Goal: Task Accomplishment & Management: Complete application form

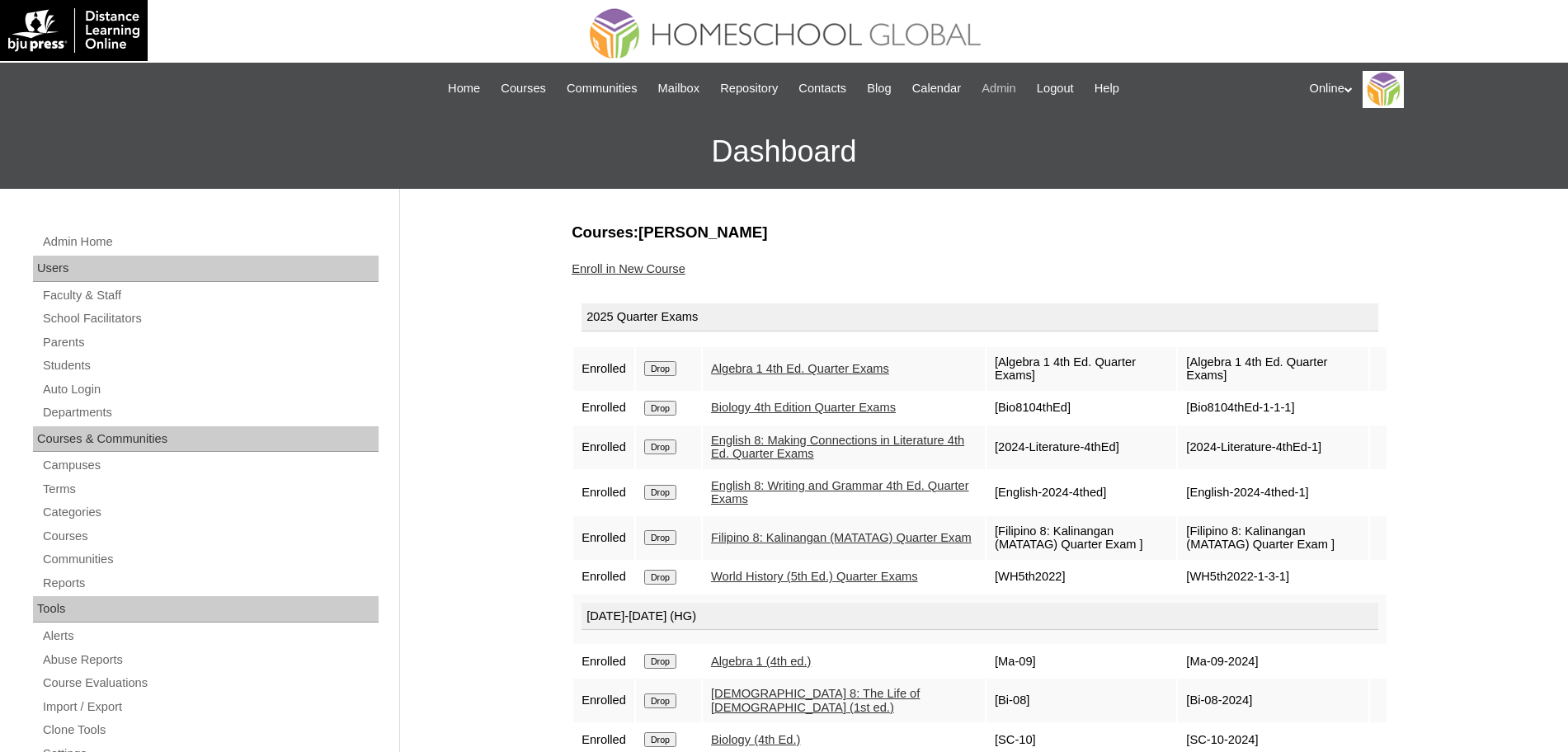
click at [1015, 84] on span "Admin" at bounding box center [999, 88] width 35 height 19
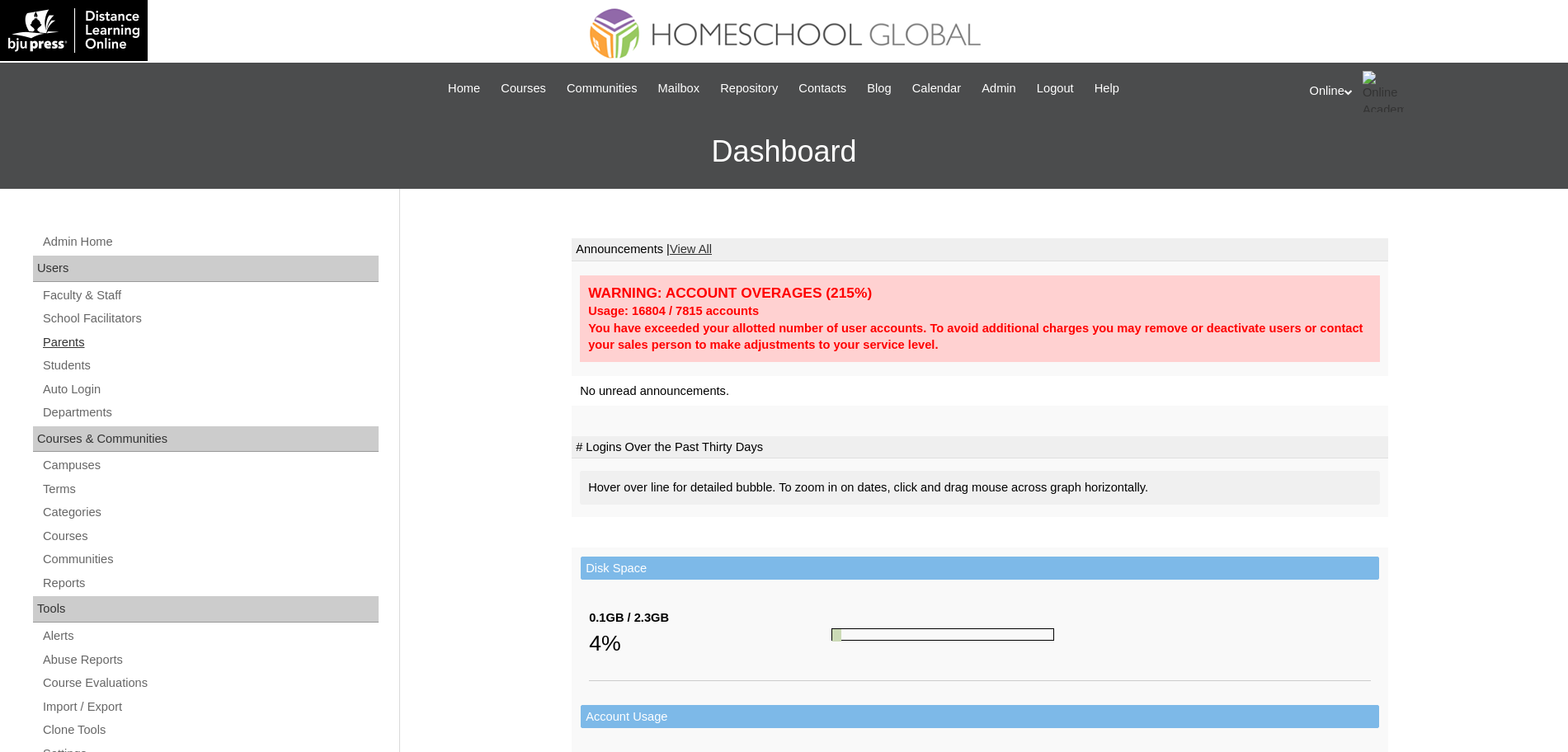
click at [70, 341] on link "Parents" at bounding box center [210, 342] width 337 height 21
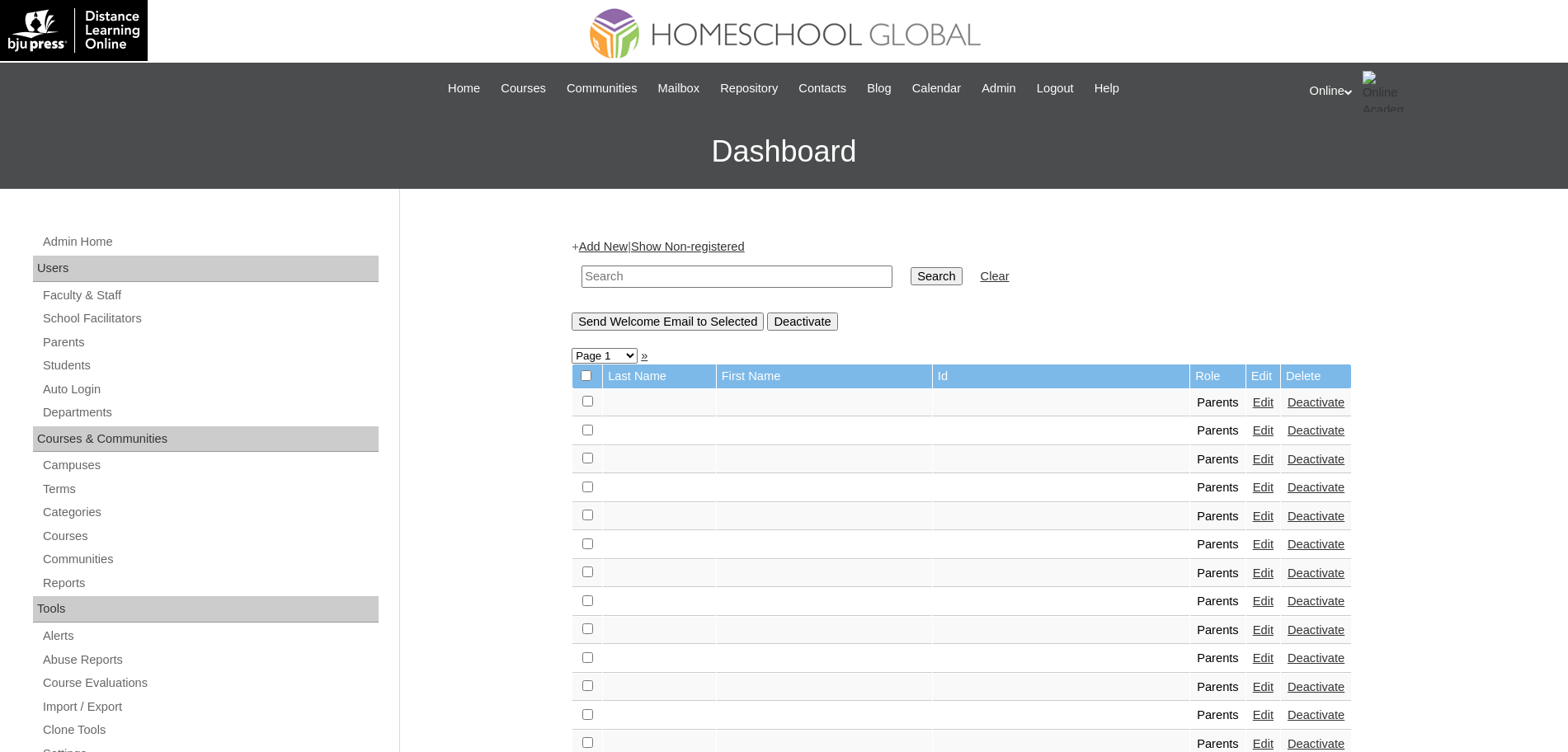
click at [679, 275] on input "text" at bounding box center [737, 276] width 311 height 22
type input "flaviano"
click at [911, 267] on input "Search" at bounding box center [937, 276] width 51 height 18
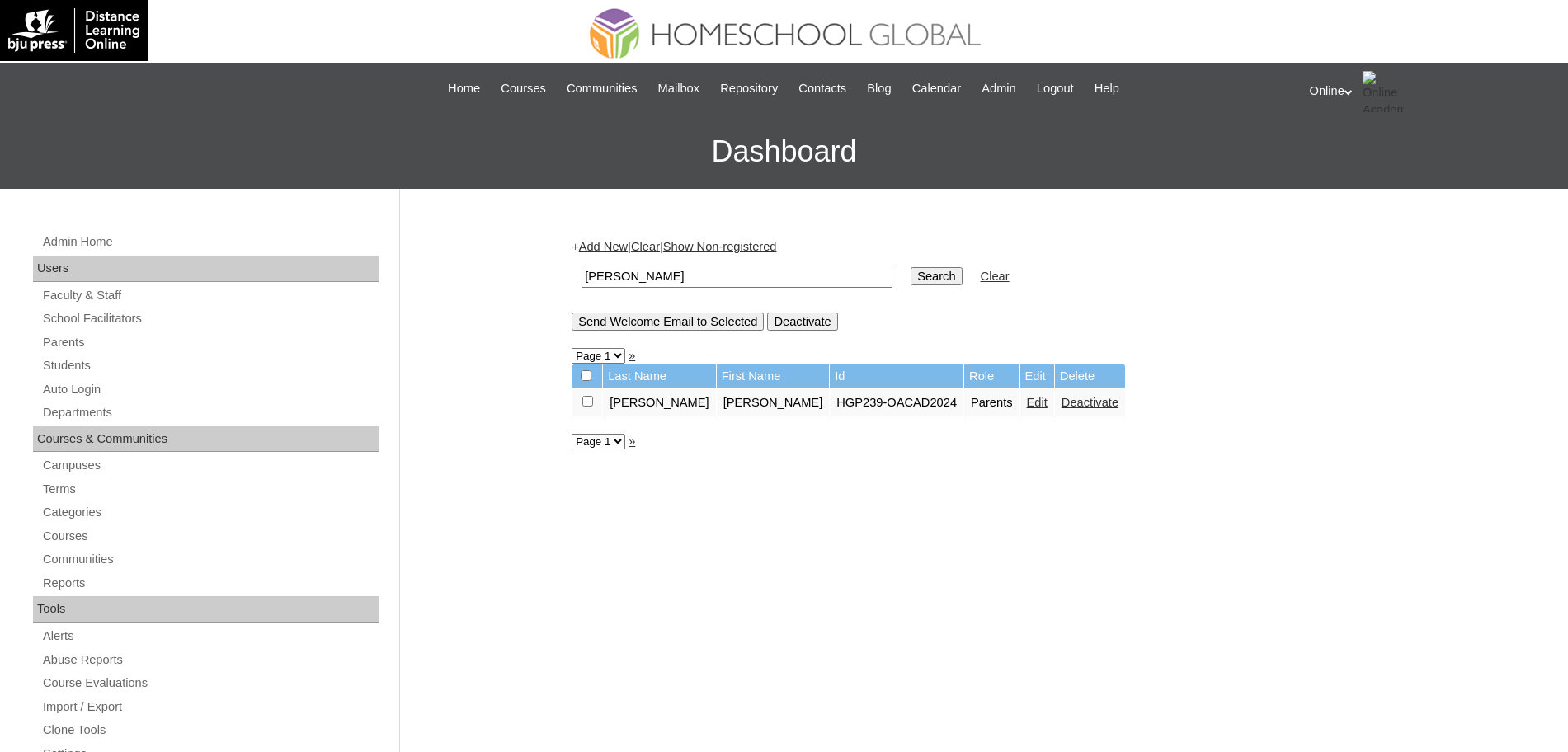
click at [1027, 400] on link "Edit" at bounding box center [1037, 402] width 21 height 13
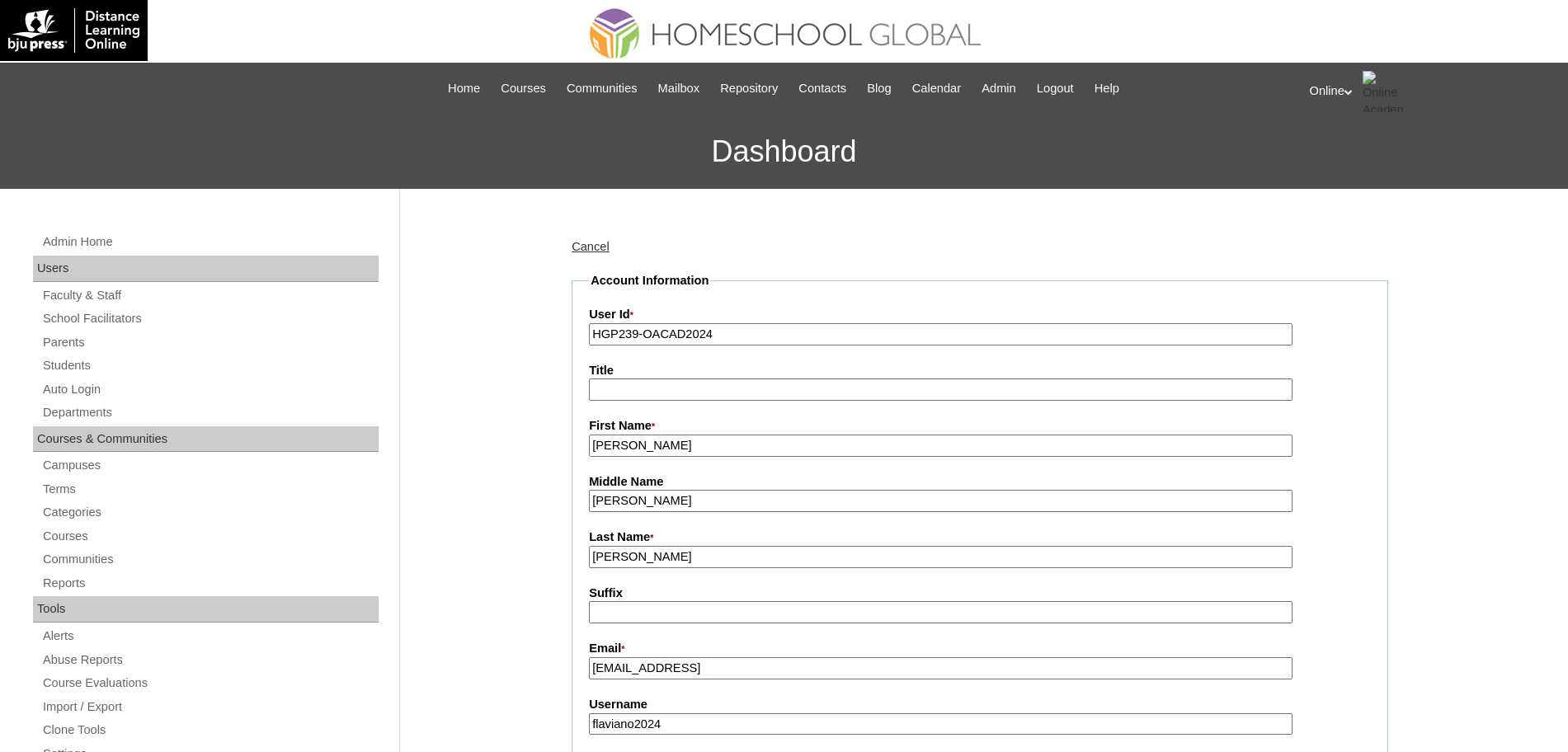
click at [737, 326] on input "HGP239-OACAD2024" at bounding box center [941, 334] width 703 height 22
click at [712, 442] on input "Marivic" at bounding box center [941, 445] width 703 height 22
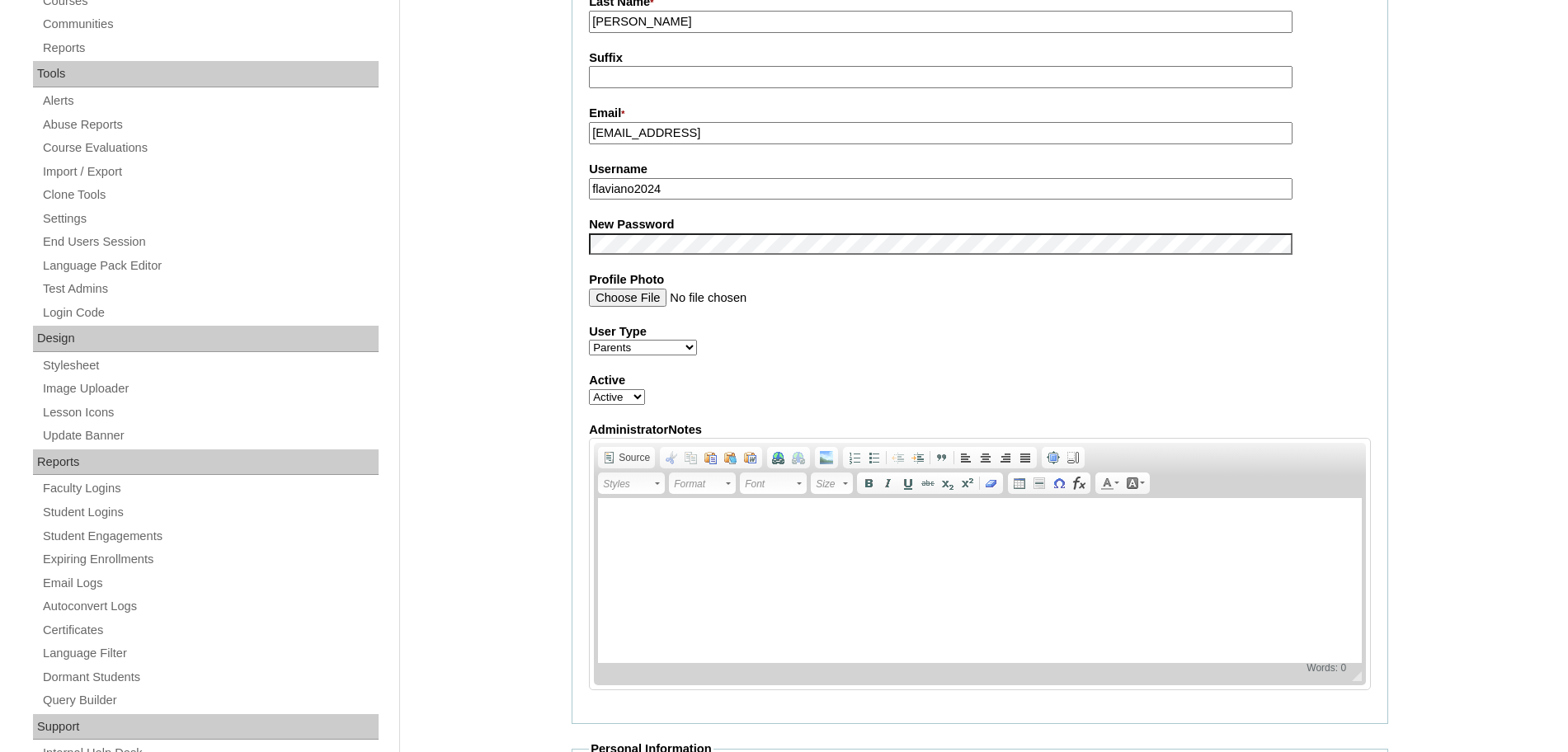
scroll to position [1415, 0]
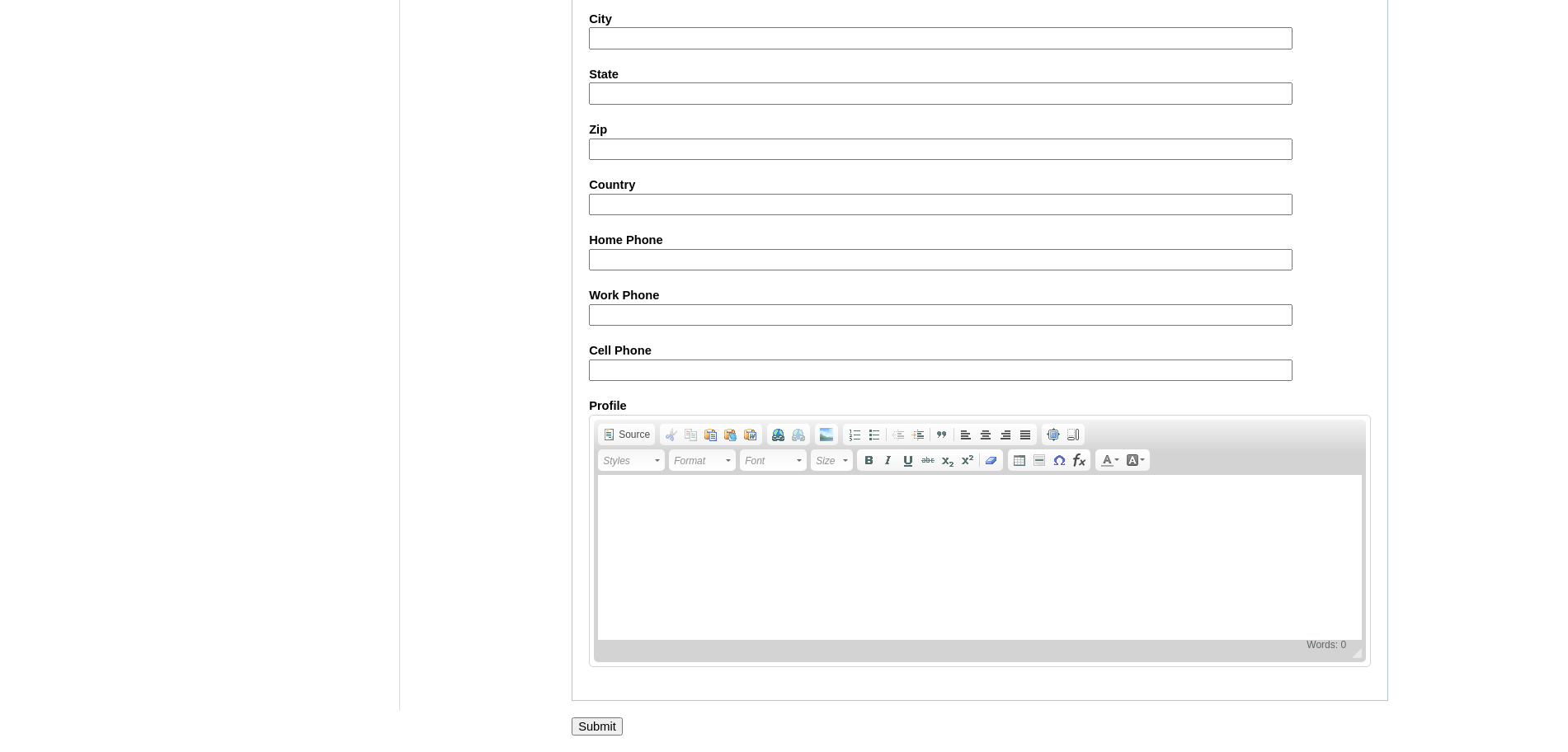
type input "Marivic (old account)"
click at [593, 725] on input "Submit" at bounding box center [598, 726] width 51 height 18
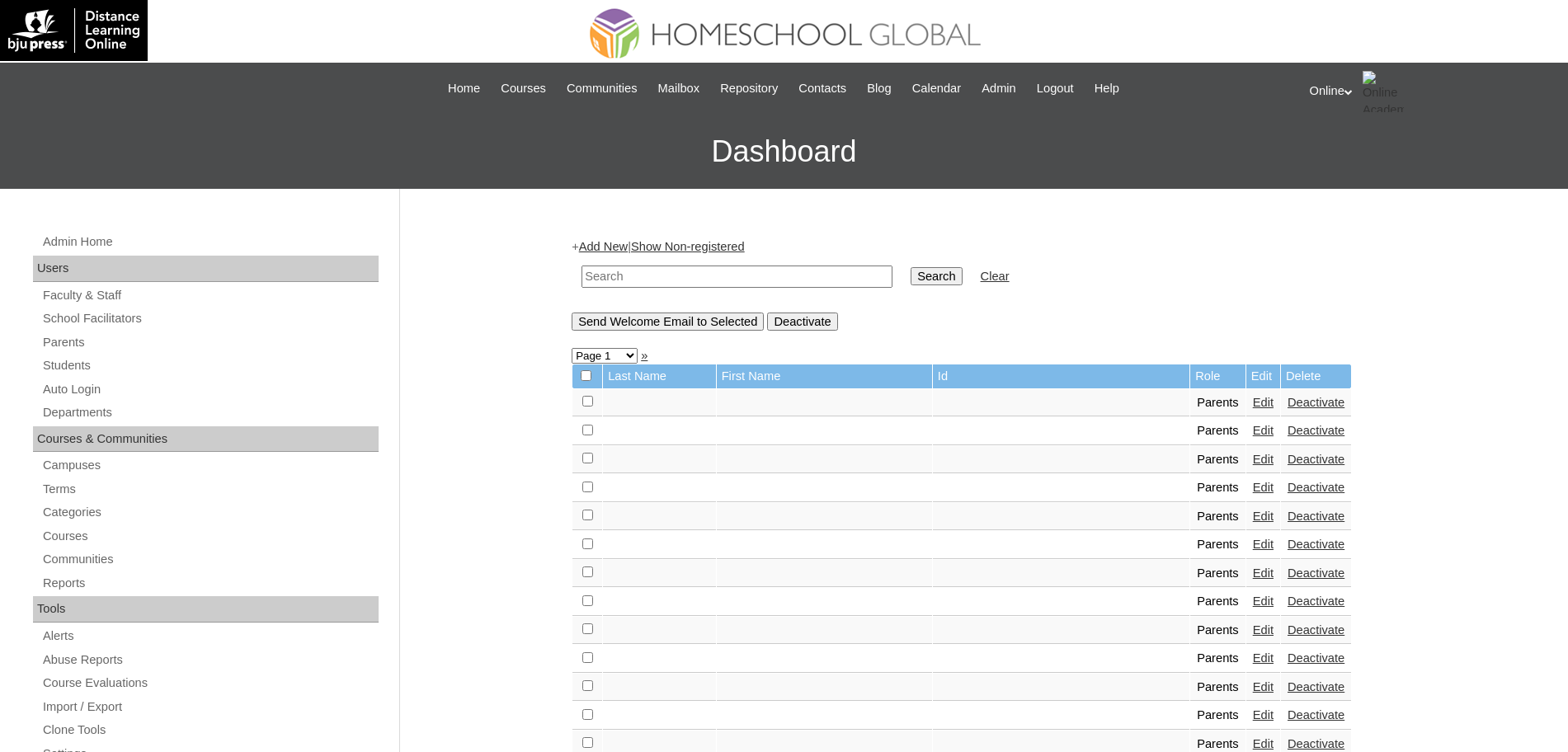
click at [612, 245] on link "Add New" at bounding box center [603, 246] width 49 height 13
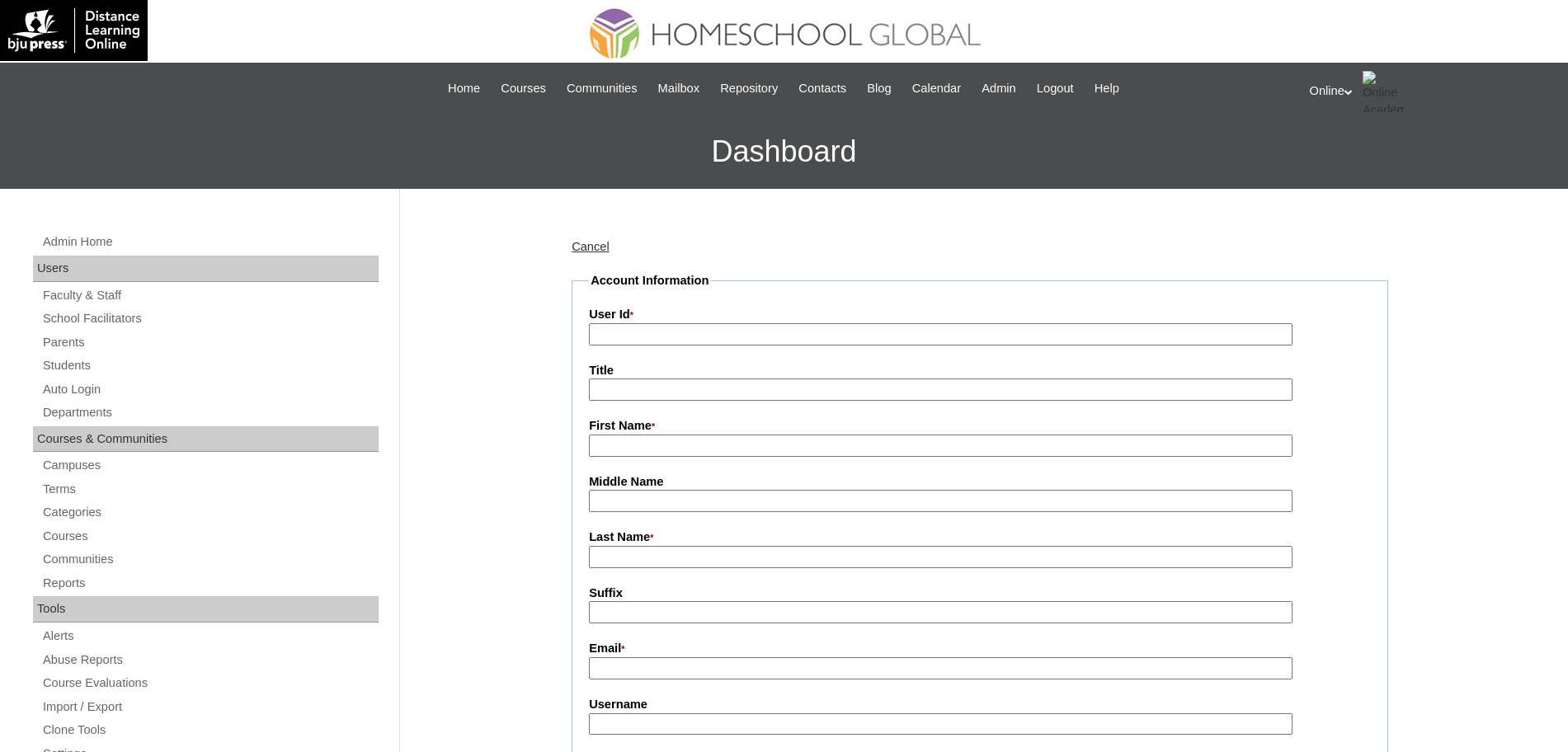
click at [941, 329] on input "User Id *" at bounding box center [941, 334] width 703 height 22
paste input "HGP0219-OACAD2025"
type input "HGP0219-OACAD2025"
click at [717, 448] on input "First Name *" at bounding box center [941, 445] width 703 height 22
paste input "Marivic Rubio Flaviano"
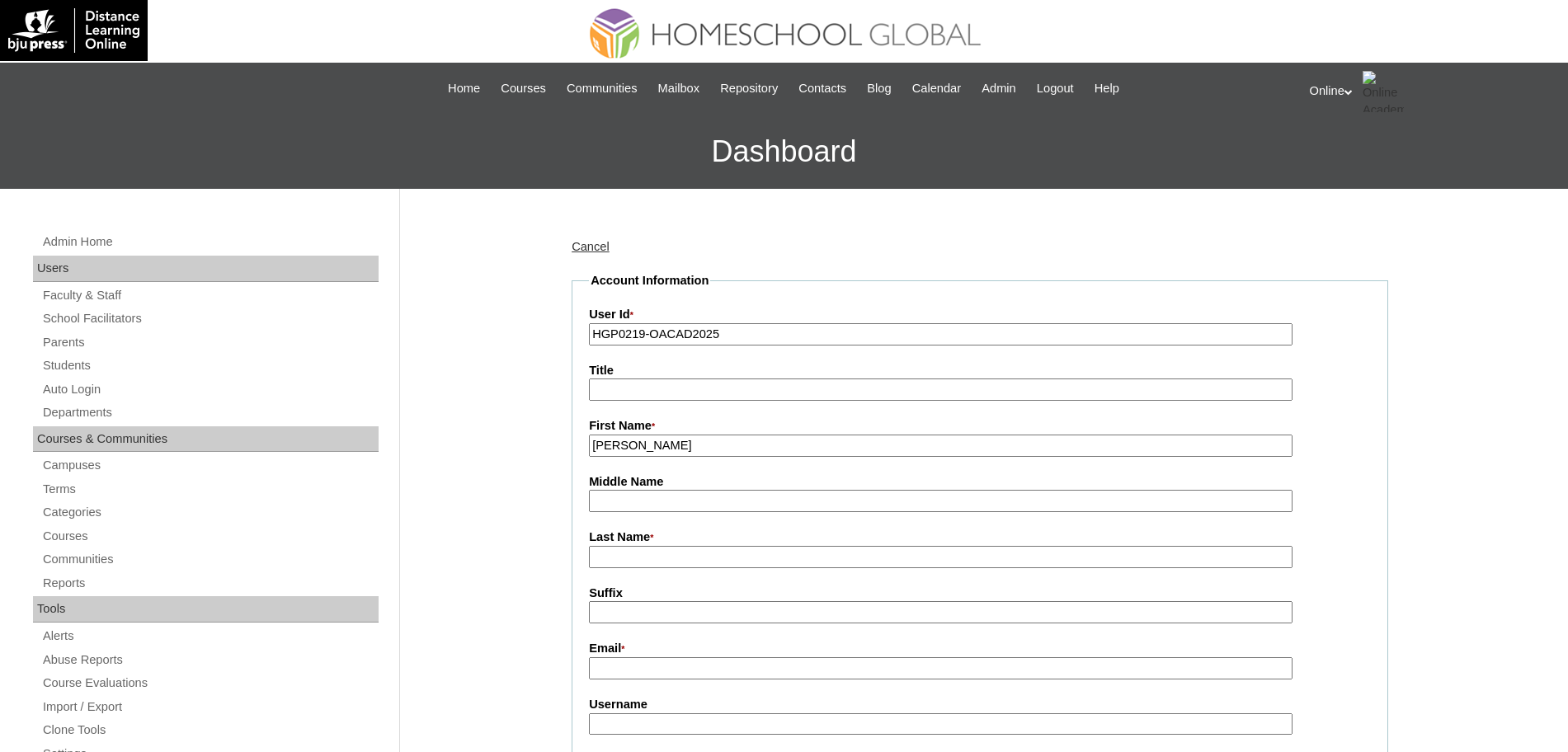
type input "Marivic"
click at [654, 561] on input "Last Name *" at bounding box center [941, 557] width 703 height 22
paste input "Flaviano"
type input "Flaviano"
click at [641, 504] on input "Middle Name" at bounding box center [941, 501] width 703 height 22
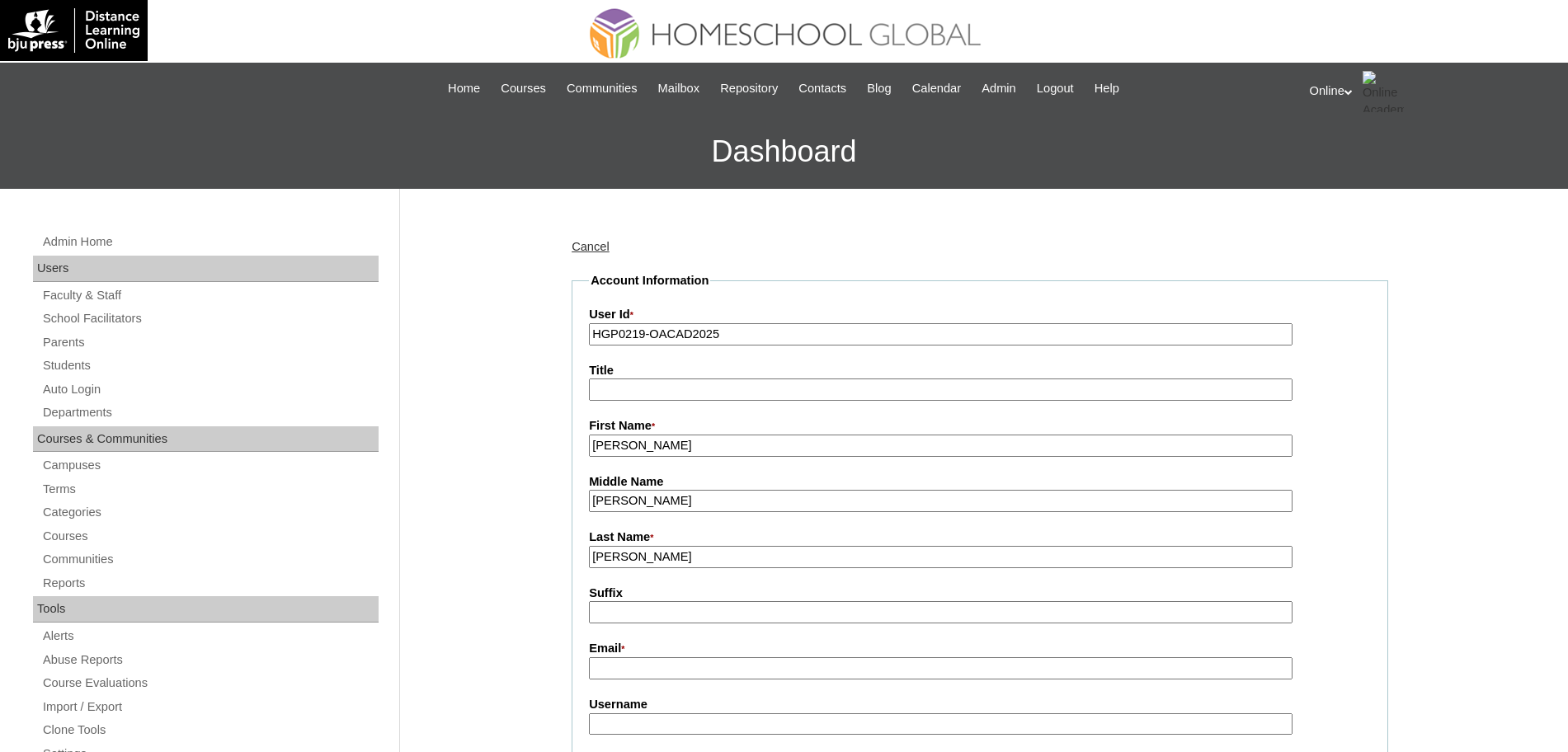
scroll to position [106, 0]
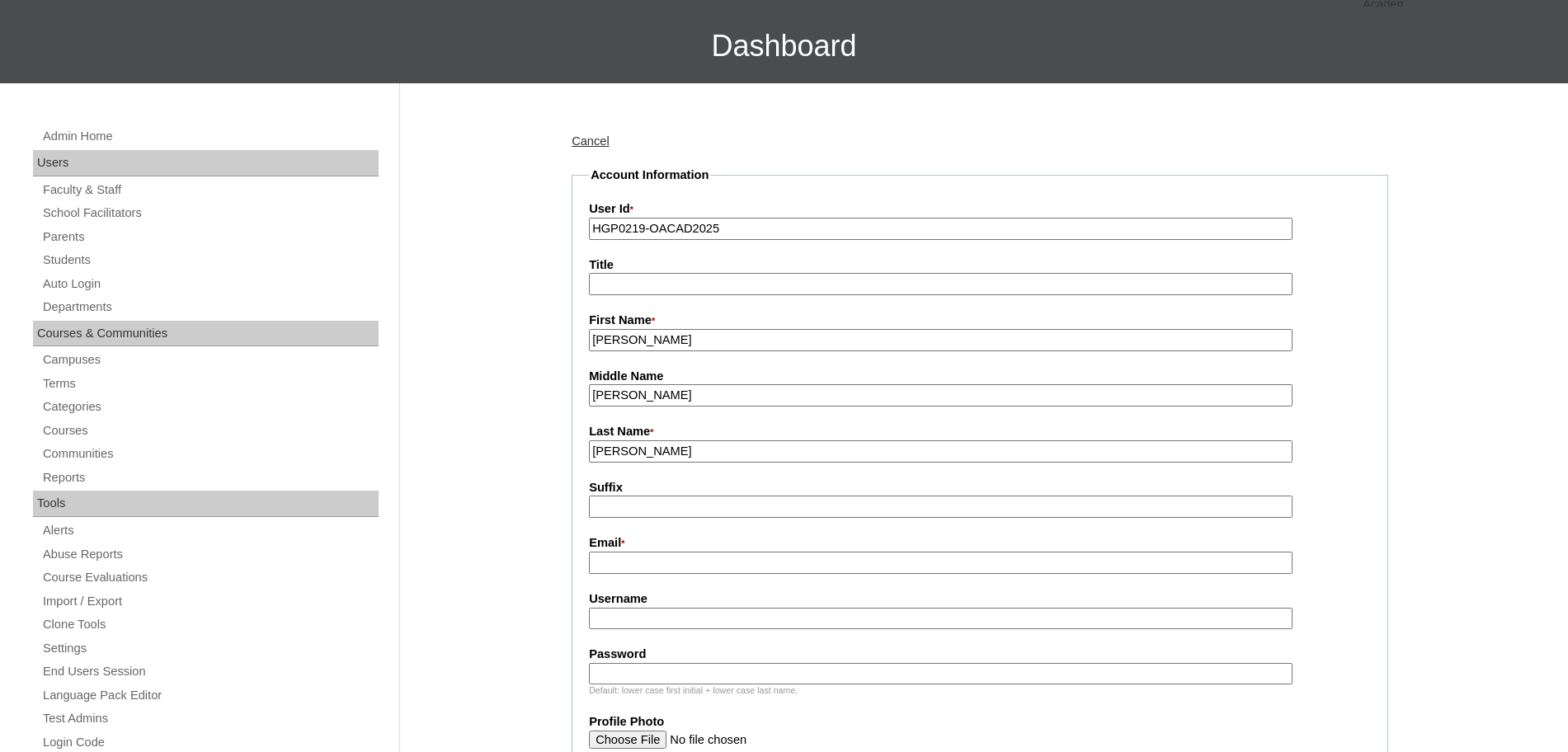
type input "Rubio"
click at [645, 569] on input "Email *" at bounding box center [941, 563] width 703 height 22
paste input "marivicflaviano@gmail.com"
type input "marivicflaviano@gmail.com"
click at [693, 620] on input "Username" at bounding box center [941, 619] width 703 height 22
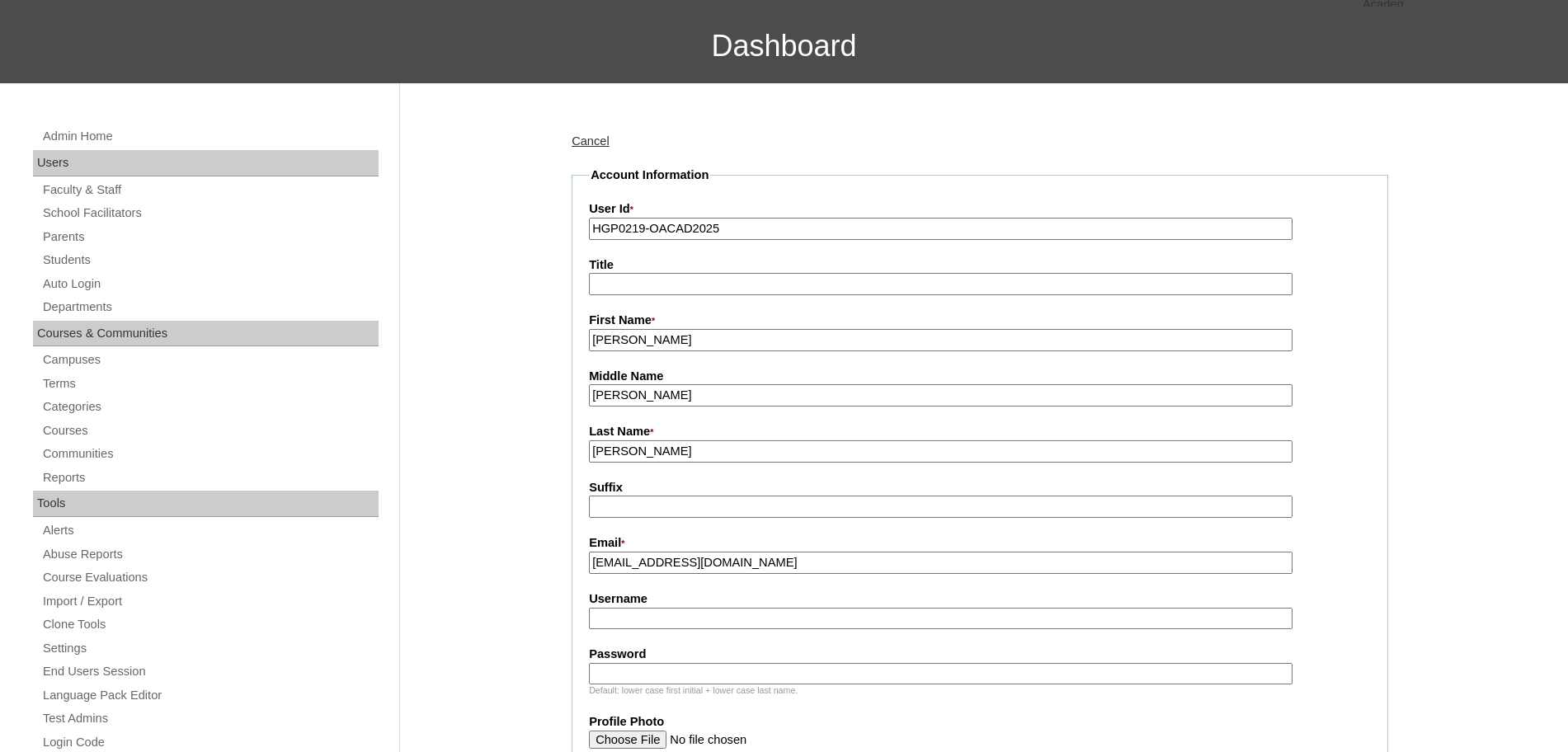
paste input "mflaviano2025 Loph4"
type input "mflaviano2025"
click at [674, 675] on input "Password" at bounding box center [941, 673] width 703 height 22
paste input "Loph4"
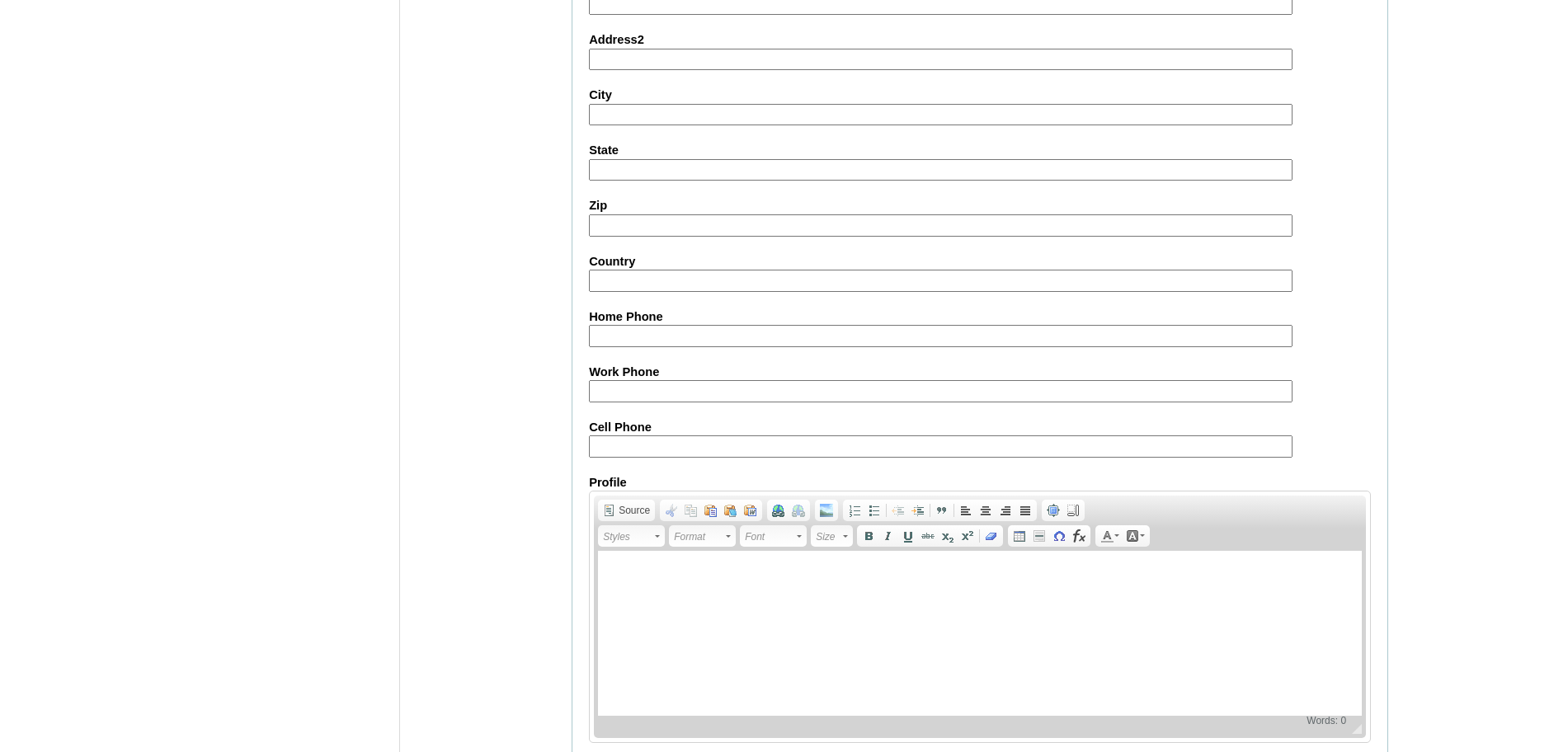
scroll to position [1477, 0]
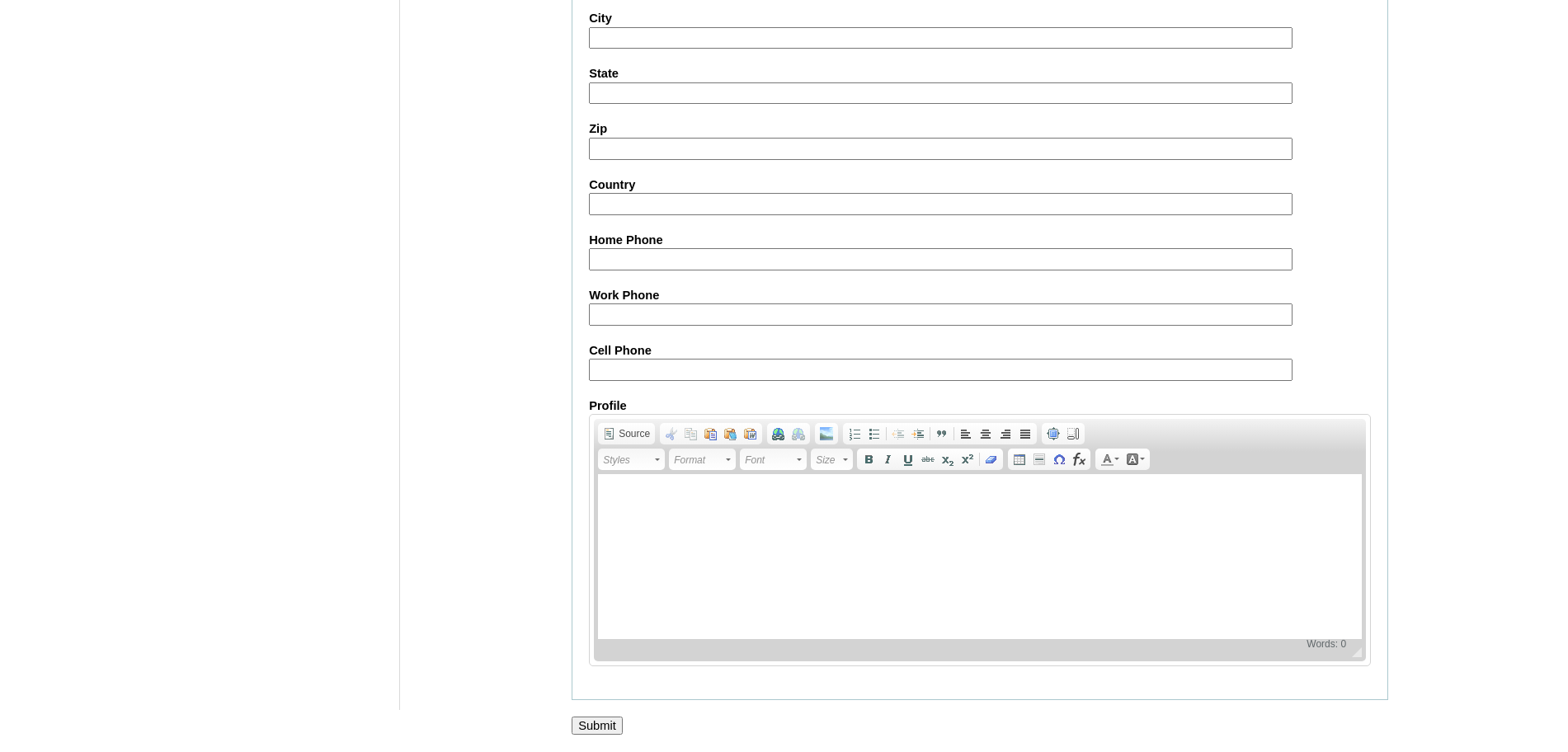
type input "Loph4"
click at [589, 724] on input "Submit" at bounding box center [598, 726] width 51 height 18
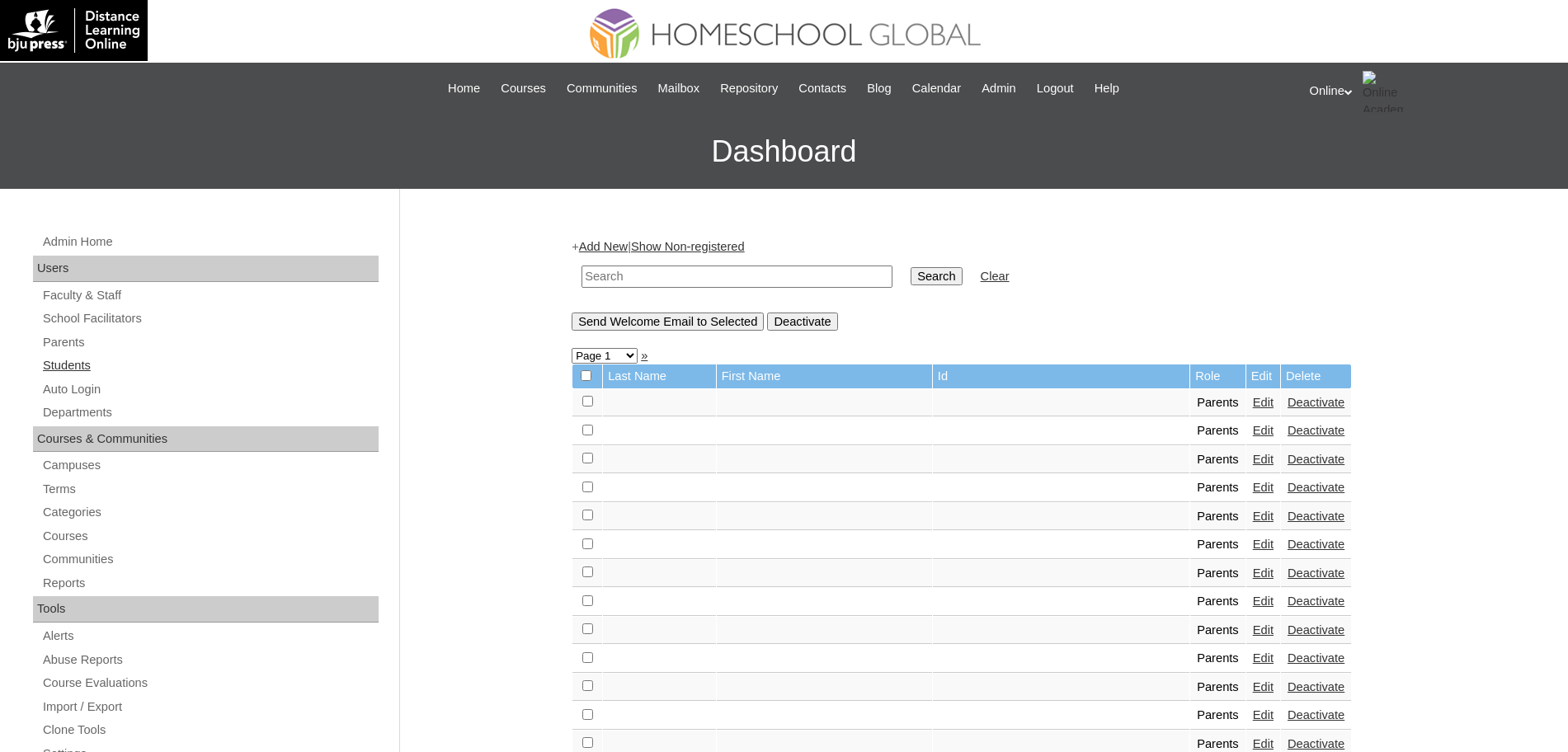
click at [85, 361] on link "Students" at bounding box center [210, 365] width 337 height 21
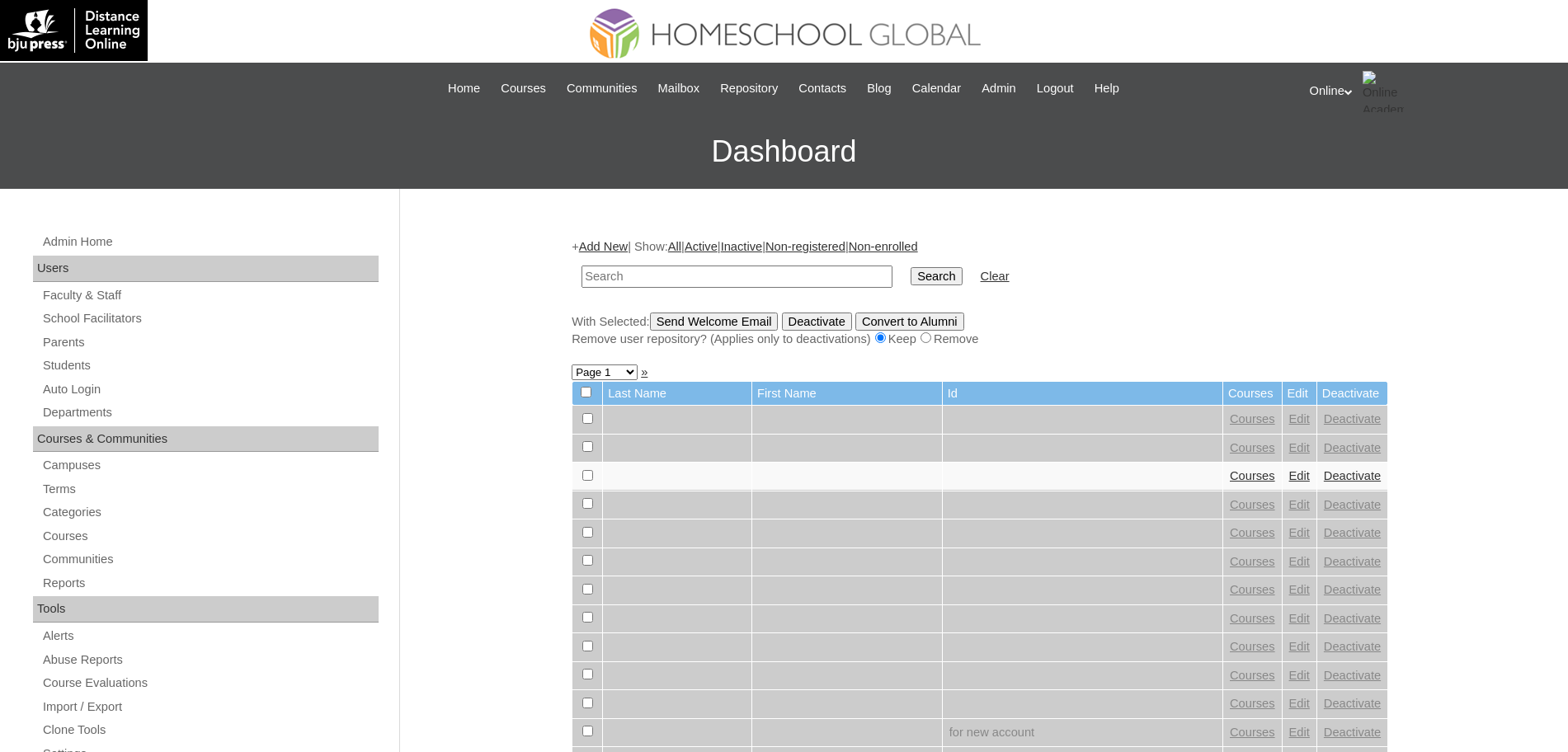
click at [602, 240] on link "Add New" at bounding box center [603, 246] width 49 height 13
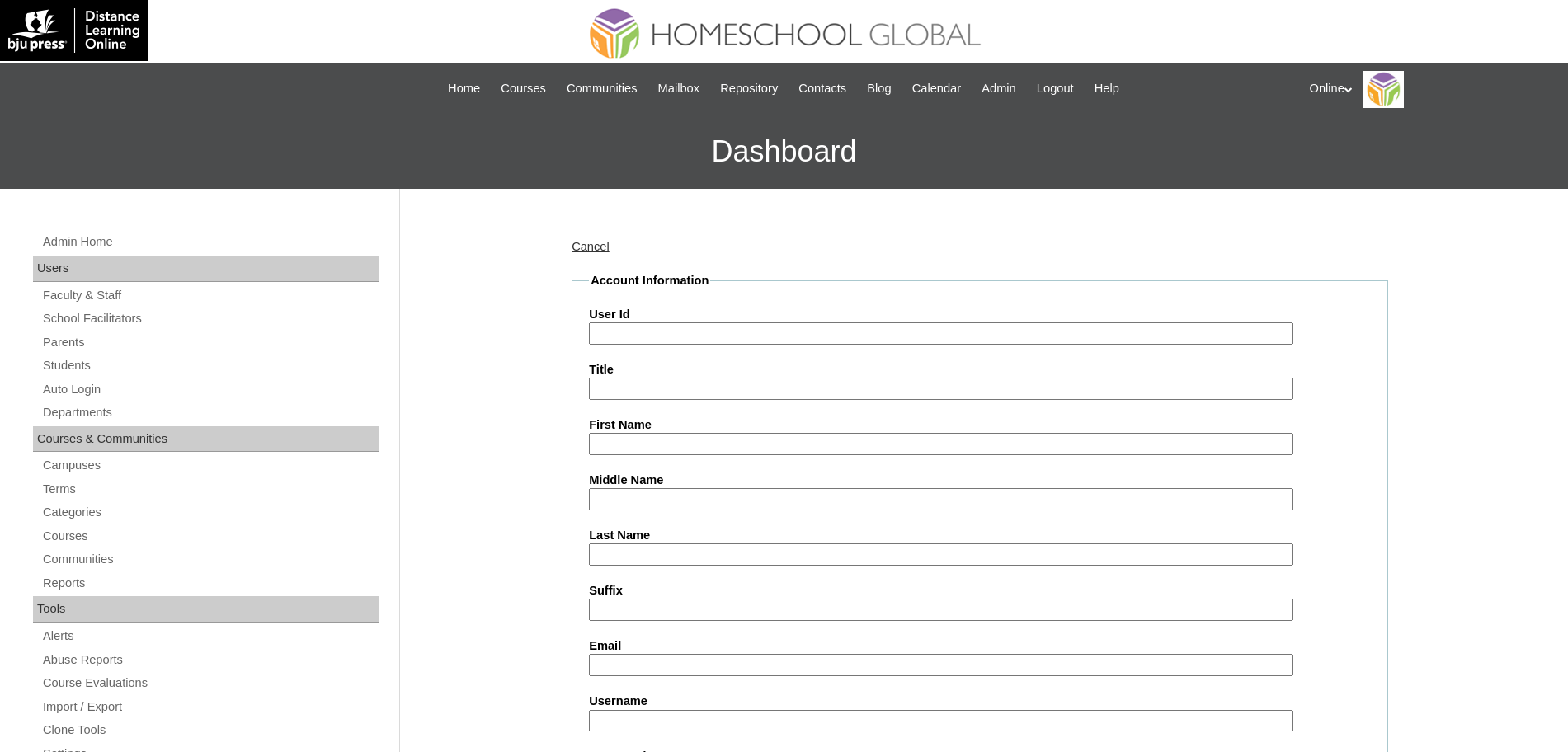
click at [627, 334] on input "User Id" at bounding box center [941, 333] width 703 height 22
paste input "HG267OACAD2025 chastien.flaviano2025 Dra3x"
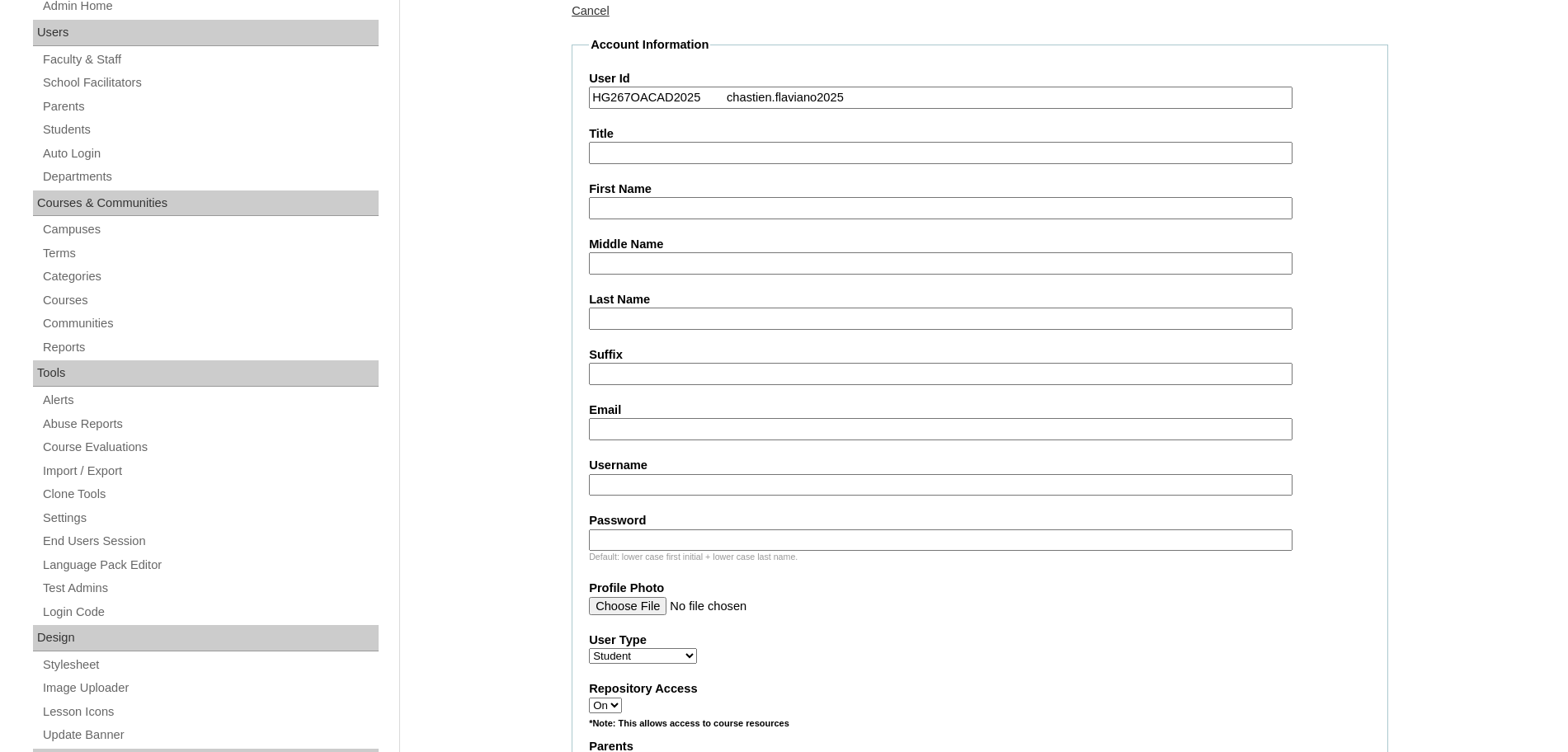
scroll to position [317, 0]
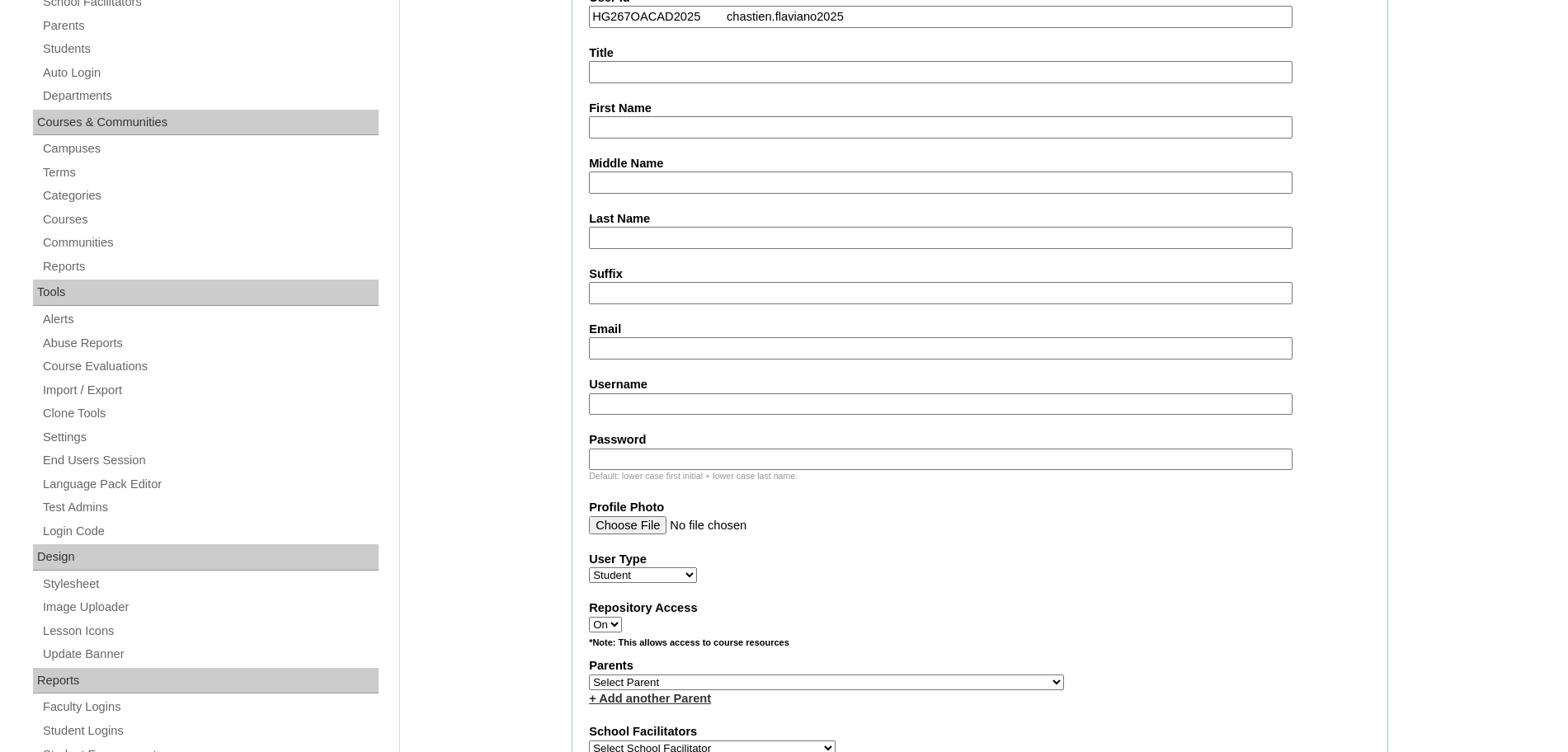
type input "HG267OACAD2025 chastien.flaviano2025"
click at [658, 453] on input "Password" at bounding box center [941, 459] width 703 height 22
paste input "Dra3x"
type input "Dra3x"
click at [861, 11] on input "HG267OACAD2025 chastien.flaviano2025" at bounding box center [941, 17] width 703 height 22
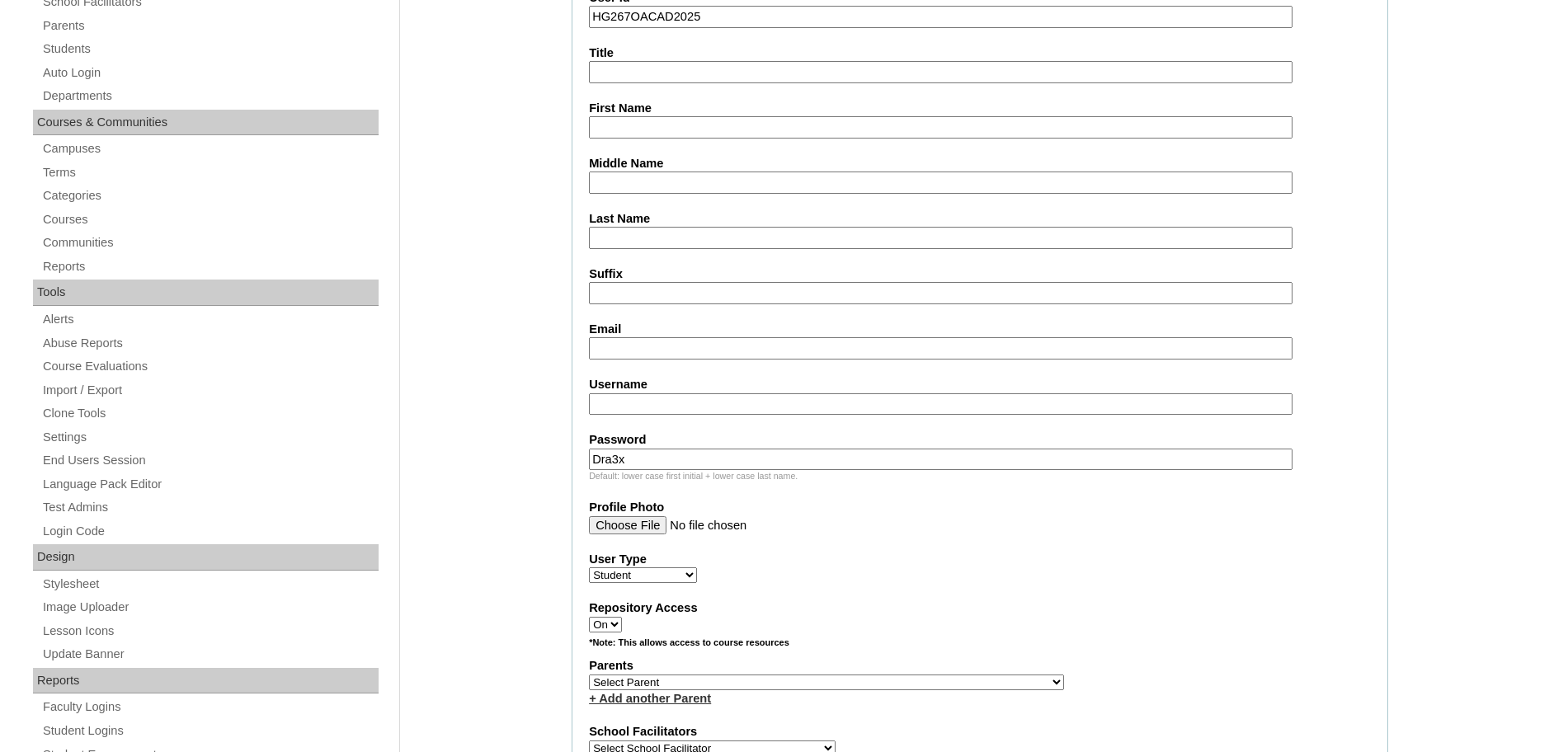
type input "HG267OACAD2025"
click at [612, 401] on input "Username" at bounding box center [941, 404] width 703 height 22
paste input "chastien.flaviano2025"
type input "chastien.flaviano2025"
click at [704, 128] on input "First Name" at bounding box center [941, 127] width 703 height 22
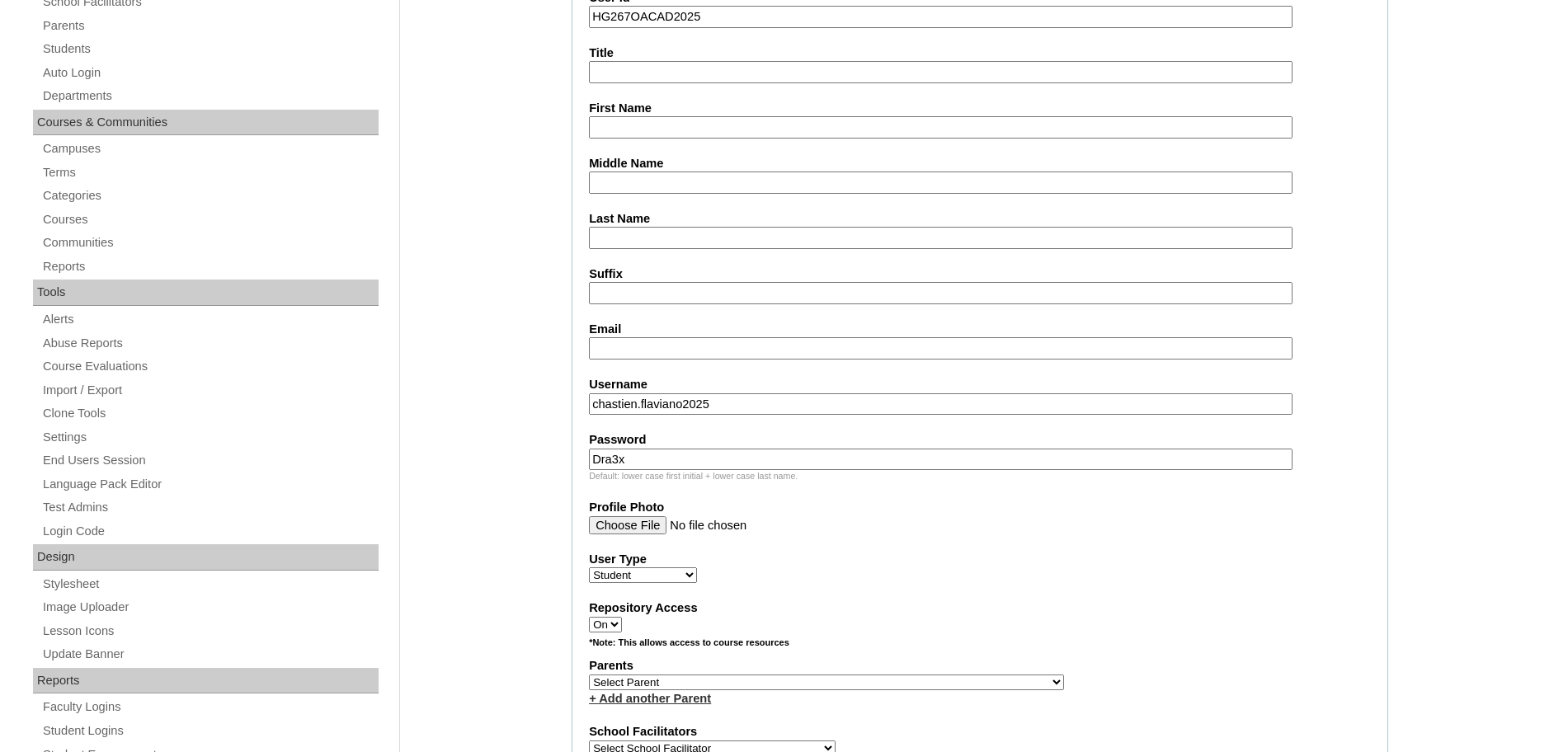
paste input "[PERSON_NAME] 2403478 [EMAIL_ADDRESS][DOMAIN_NAME]"
click at [793, 129] on input "[PERSON_NAME] 2403478 [EMAIL_ADDRESS][DOMAIN_NAME]" at bounding box center [941, 127] width 703 height 22
type input "[PERSON_NAME] [PERSON_NAME][EMAIL_ADDRESS][DOMAIN_NAME]"
click at [678, 231] on input "Last Name" at bounding box center [941, 237] width 703 height 22
paste input "[PERSON_NAME]"
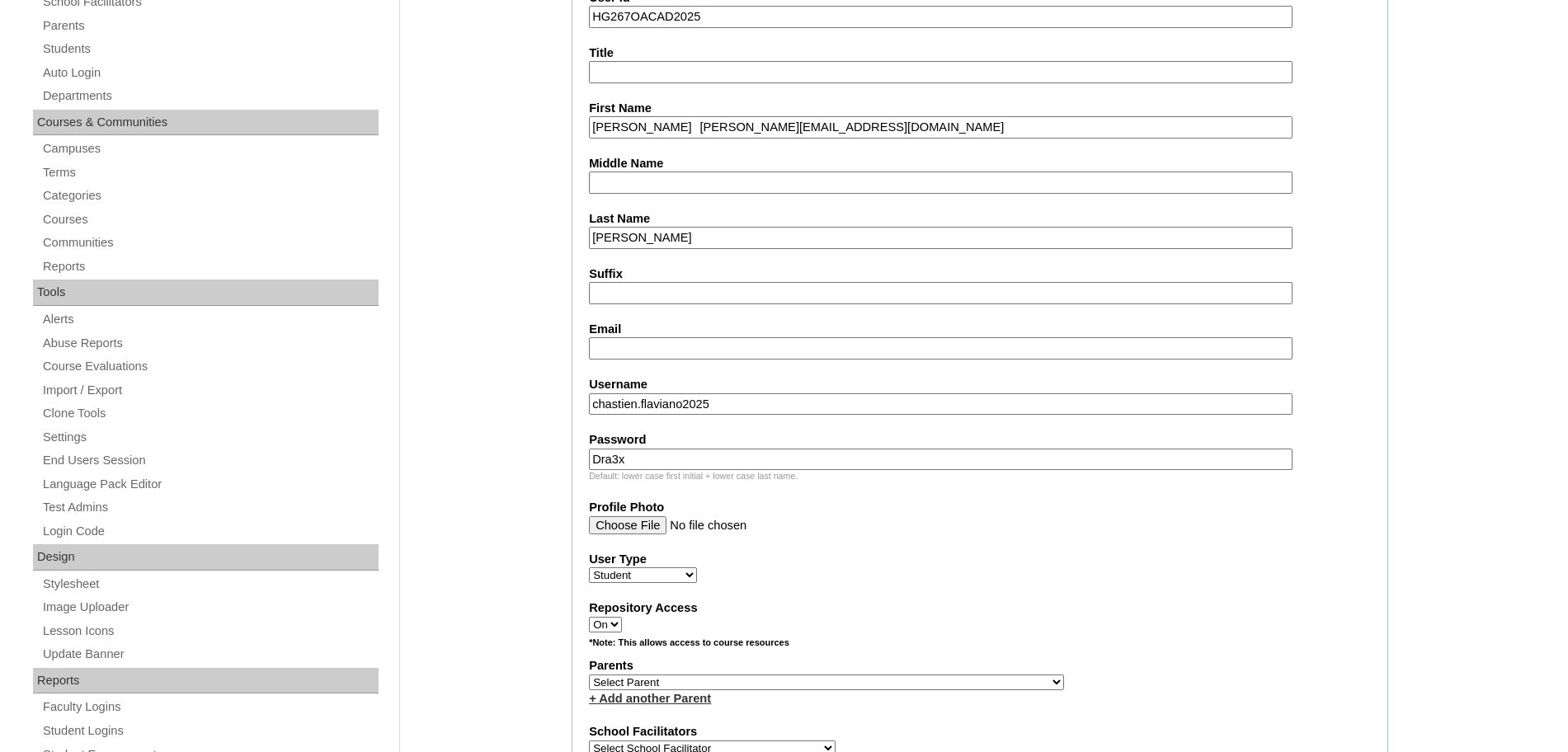
type input "[PERSON_NAME]"
click at [700, 126] on input "[PERSON_NAME] [PERSON_NAME][EMAIL_ADDRESS][DOMAIN_NAME]" at bounding box center [941, 127] width 703 height 22
type input "[PERSON_NAME]"
click at [618, 346] on input "Email" at bounding box center [941, 348] width 703 height 22
paste input "[EMAIL_ADDRESS][DOMAIN_NAME]"
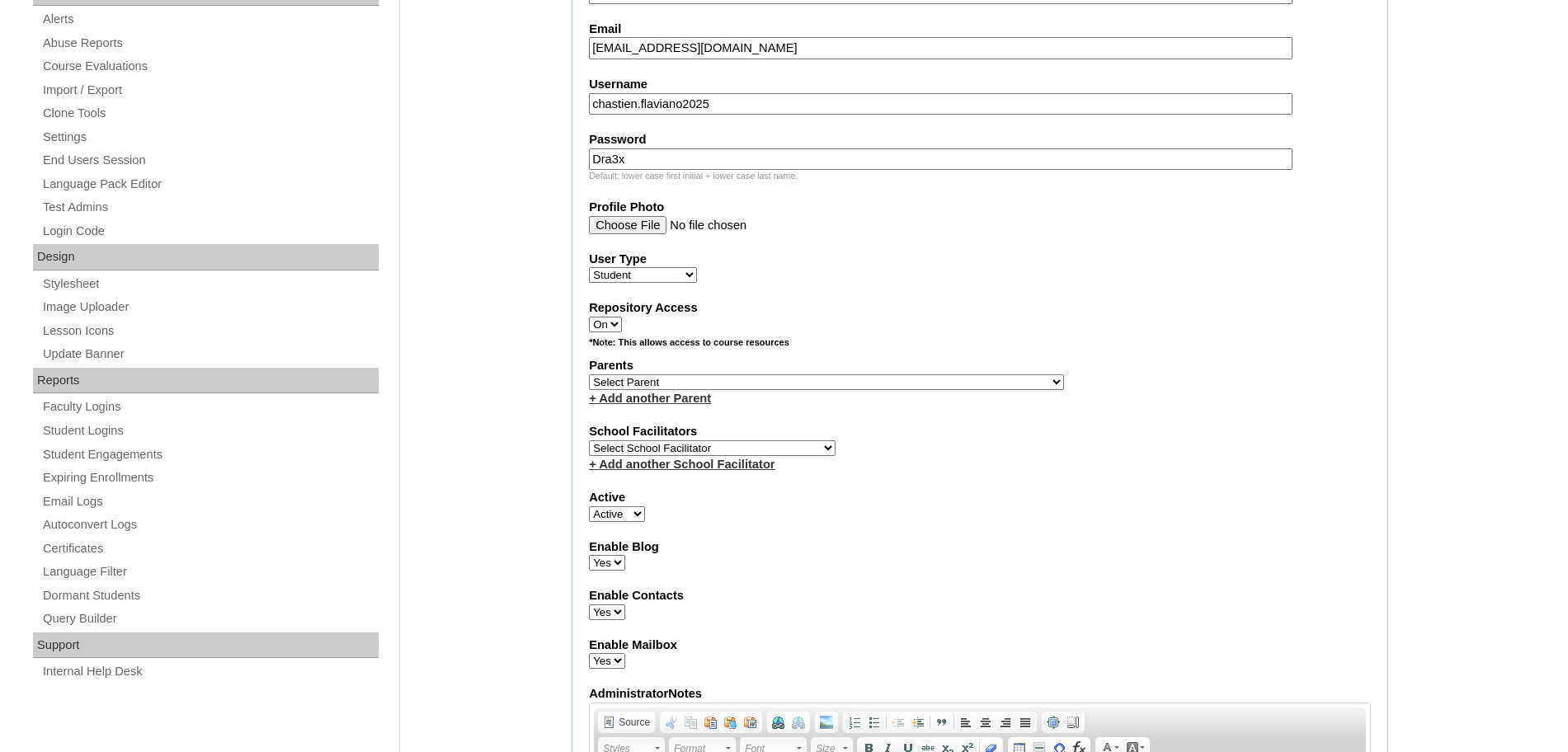
scroll to position [620, 0]
type input "[EMAIL_ADDRESS][DOMAIN_NAME]"
click at [708, 376] on select "Select Parent , , , , , , , , , , , , , , , , , , , , , , , , , , , , , , , , ,…" at bounding box center [827, 379] width 475 height 16
select select "43948"
click at [589, 372] on select "Select Parent , , , , , , , , , , , , , , , , , , , , , , , , , , , , , , , , ,…" at bounding box center [827, 379] width 475 height 16
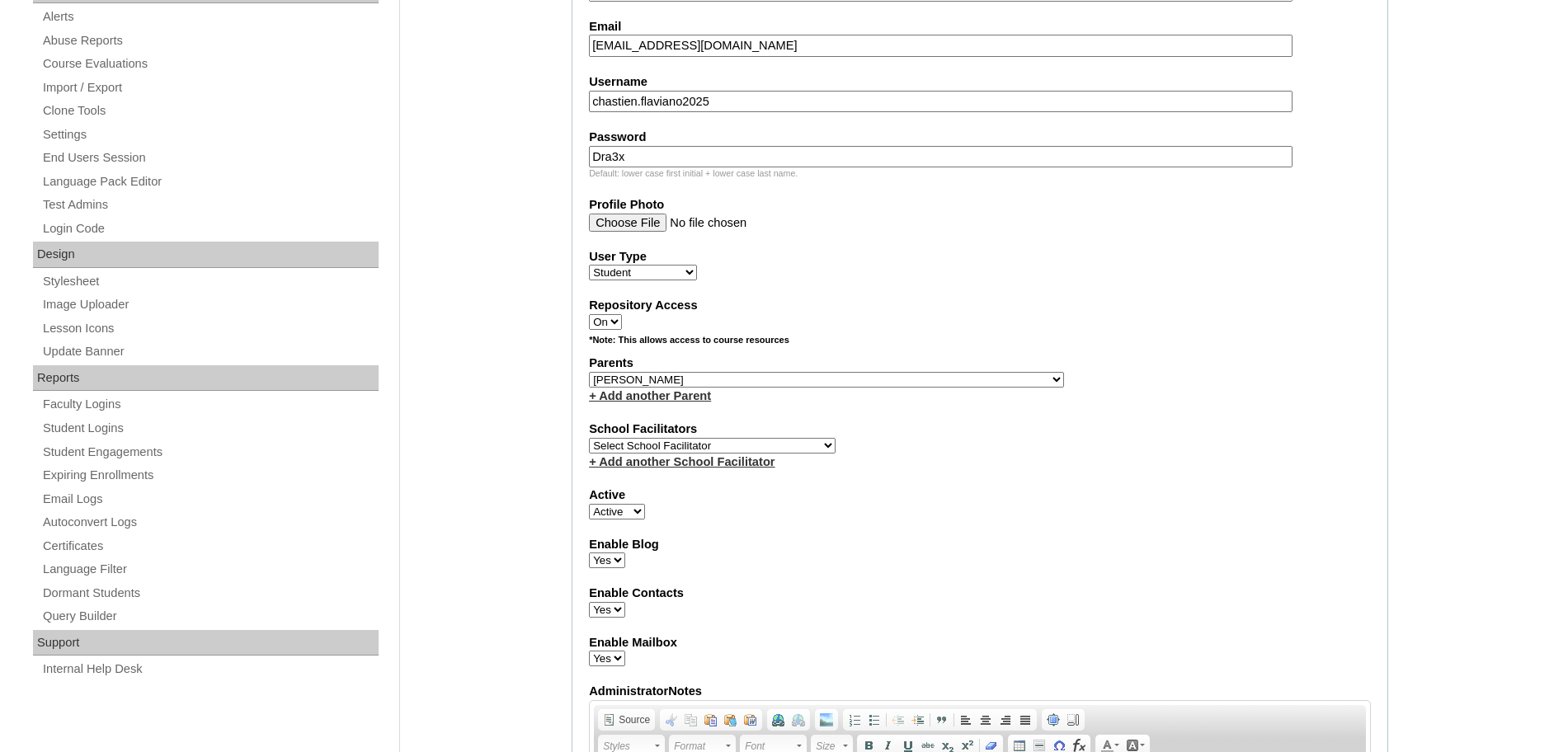
click at [692, 440] on select "Select School Facilitator [PERSON_NAME] [PERSON_NAME] Gloryfe [PERSON_NAME] [PE…" at bounding box center [713, 445] width 246 height 16
select select "43686"
click at [589, 438] on select "Select School Facilitator [PERSON_NAME] [PERSON_NAME] Gloryfe [PERSON_NAME] [PE…" at bounding box center [713, 445] width 246 height 16
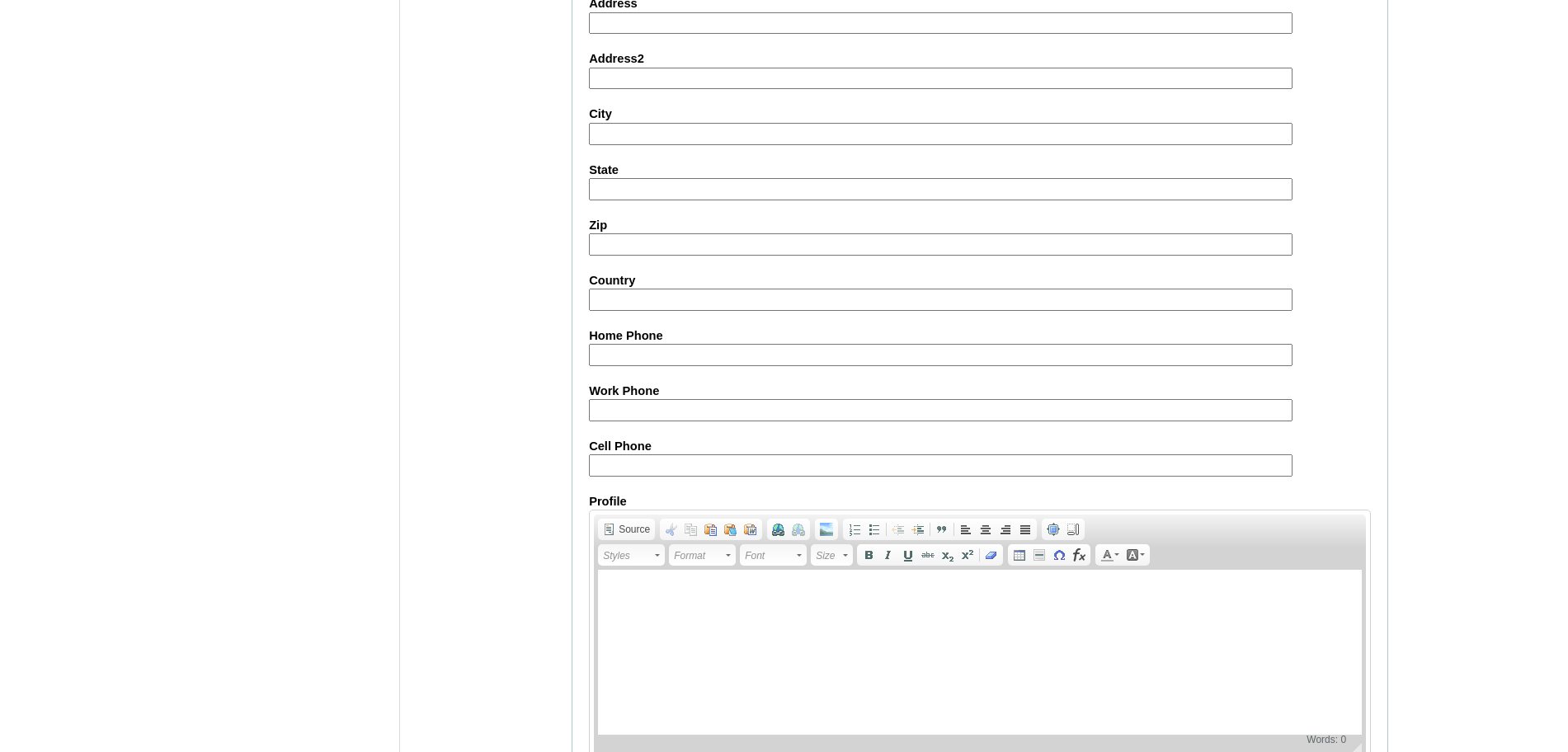
scroll to position [1758, 0]
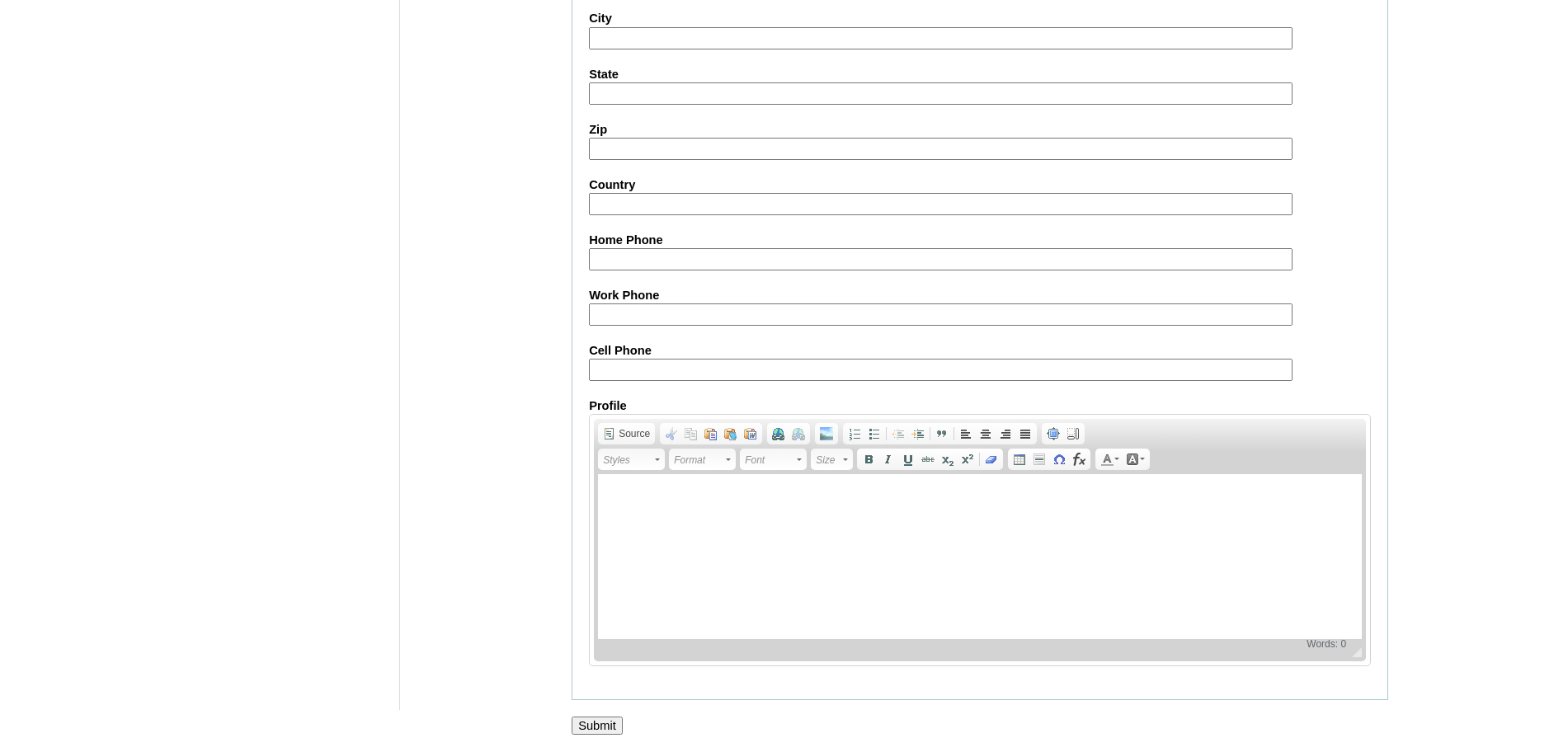
click at [587, 723] on input "Submit" at bounding box center [598, 726] width 51 height 18
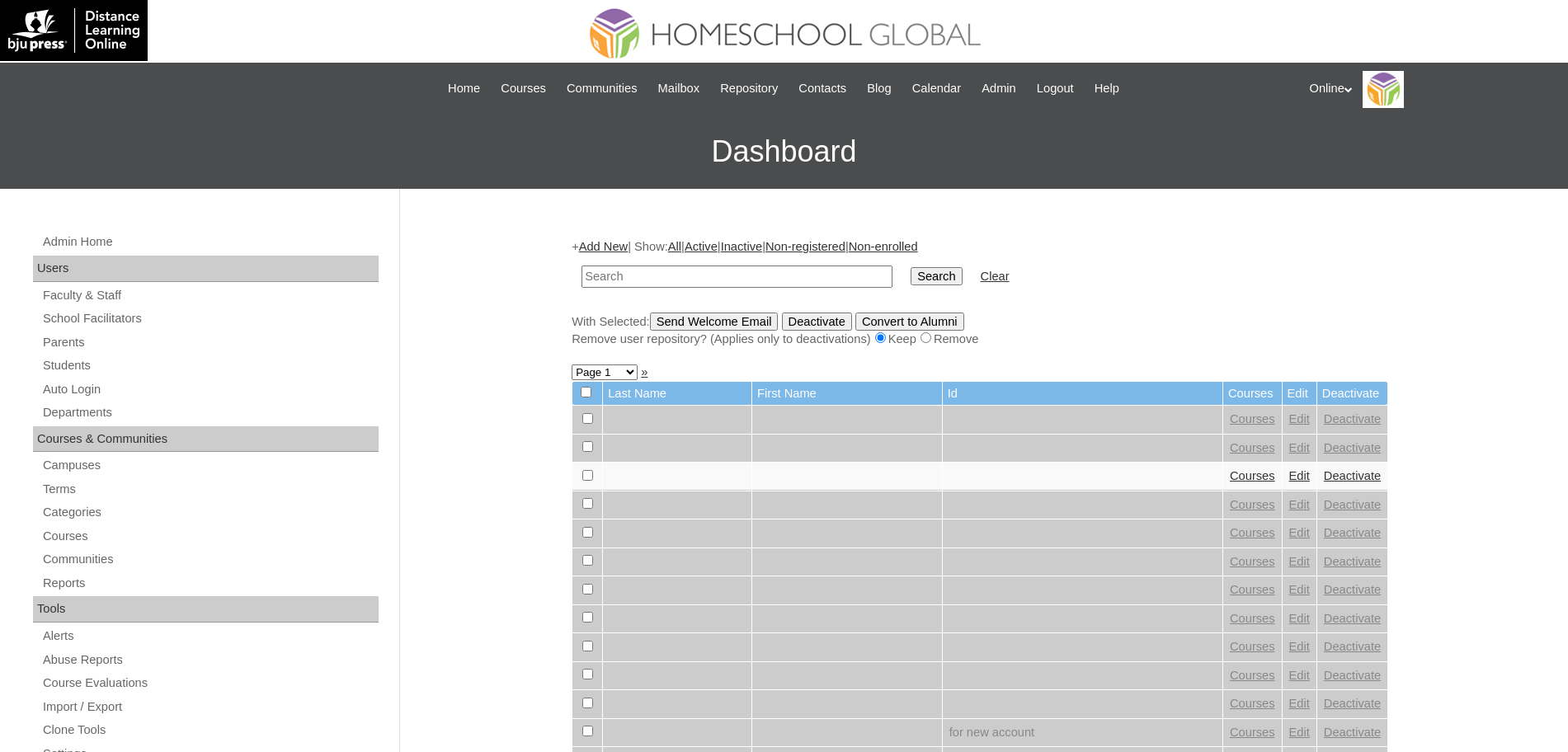
paste input "HG267OACAD2025"
type input "HG267OACAD2025"
click at [911, 271] on input "Search" at bounding box center [937, 276] width 51 height 18
